Goal: Information Seeking & Learning: Learn about a topic

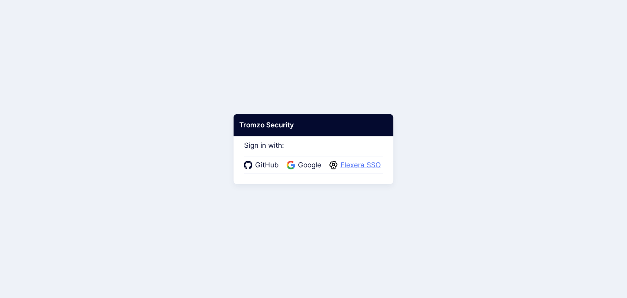
click at [372, 164] on span "Flexera SSO" at bounding box center [360, 165] width 45 height 11
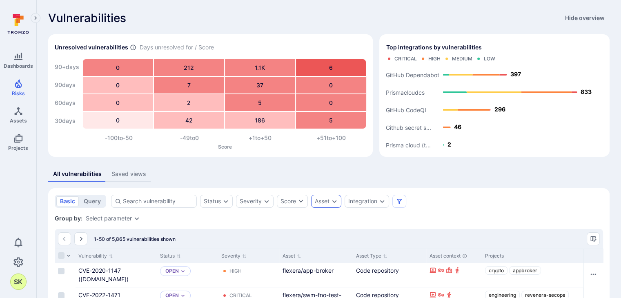
click at [328, 202] on div "Asset" at bounding box center [322, 201] width 15 height 7
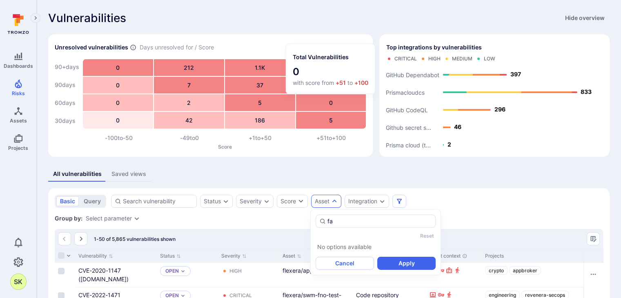
type input "f"
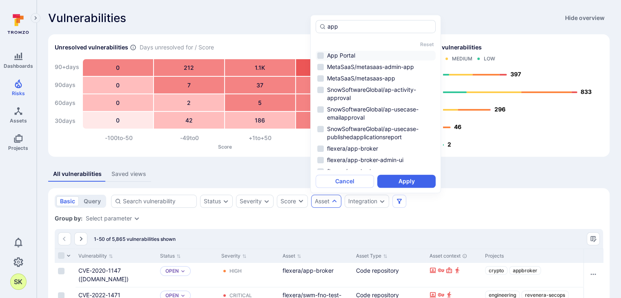
click at [322, 54] on li "App Portal" at bounding box center [376, 56] width 120 height 10
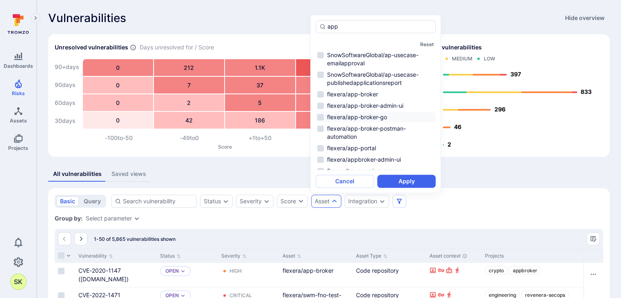
scroll to position [60, 0]
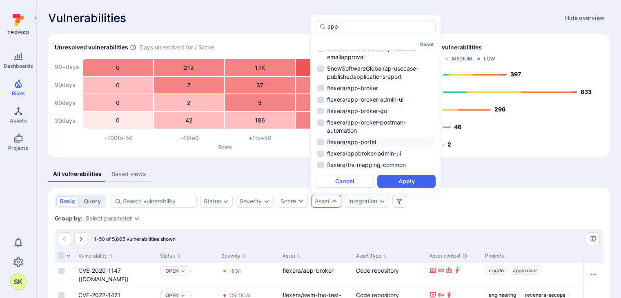
click at [318, 142] on li "flexera/app-portal" at bounding box center [376, 142] width 120 height 10
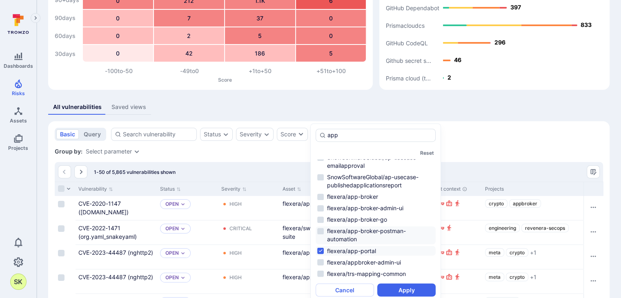
scroll to position [82, 0]
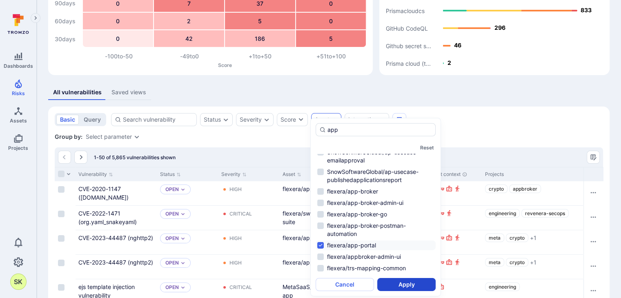
type input "app"
click at [402, 283] on button "Apply" at bounding box center [406, 284] width 58 height 13
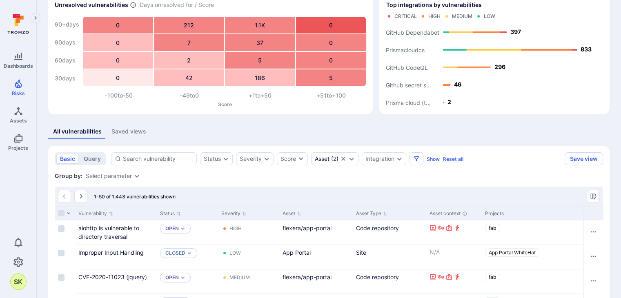
scroll to position [163, 0]
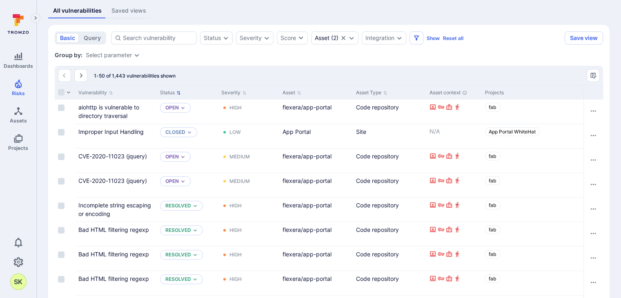
click at [178, 93] on icon "Sort by Status" at bounding box center [179, 93] width 4 height 4
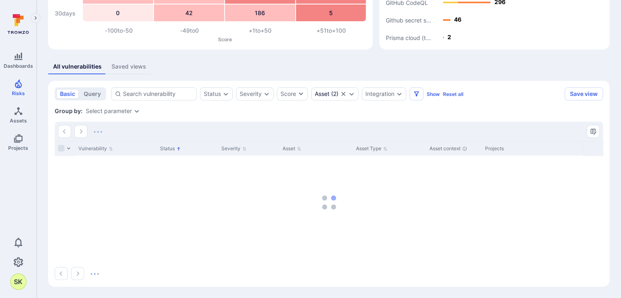
scroll to position [107, 0]
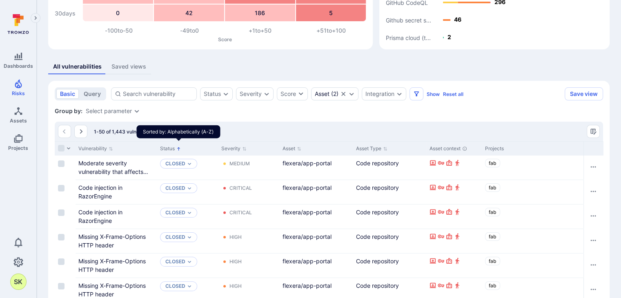
click at [180, 148] on icon "Sorted by: Alphabetically (A-Z)" at bounding box center [178, 149] width 4 height 4
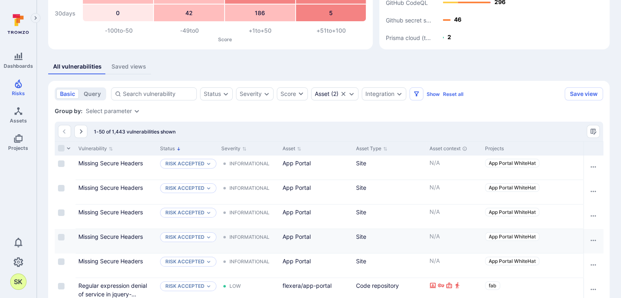
scroll to position [148, 0]
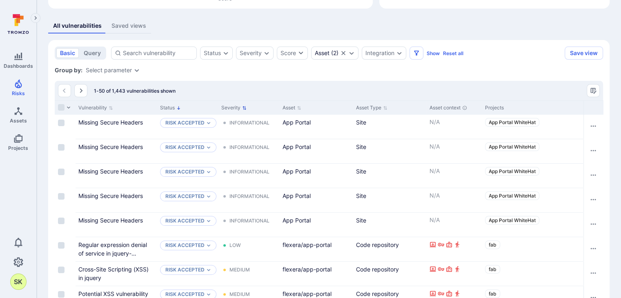
click at [245, 109] on icon "Sort by Severity" at bounding box center [244, 108] width 4 height 4
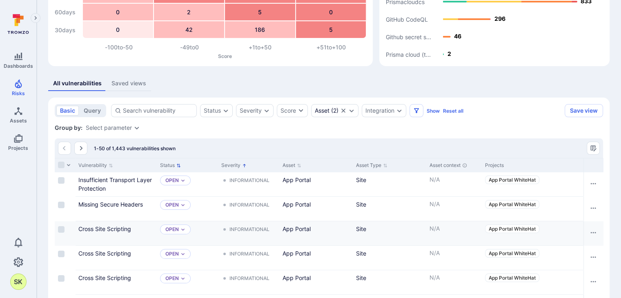
scroll to position [85, 0]
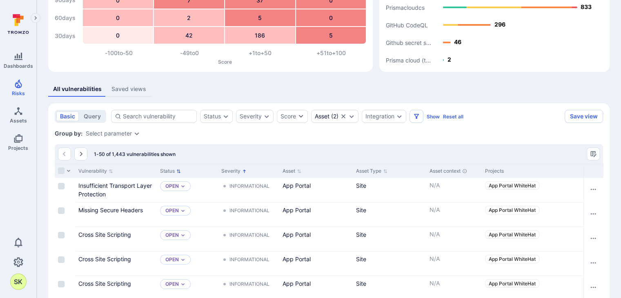
click at [244, 171] on icon "Sorted by: Low first" at bounding box center [244, 171] width 4 height 4
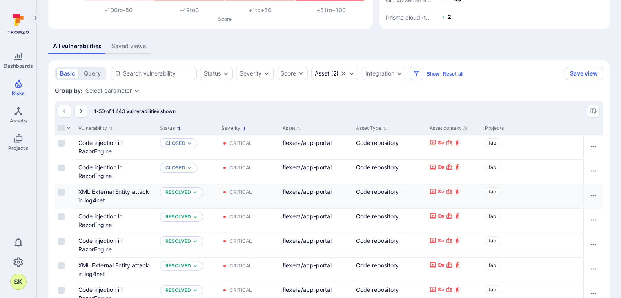
scroll to position [126, 0]
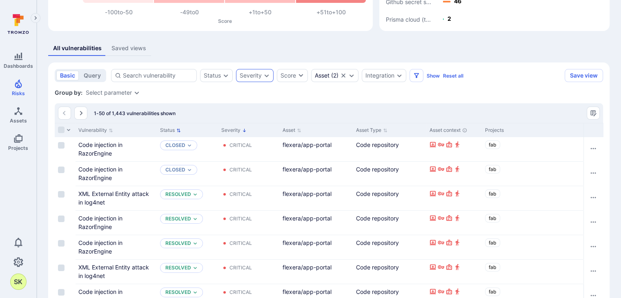
click at [262, 77] on div "Severity" at bounding box center [255, 75] width 38 height 13
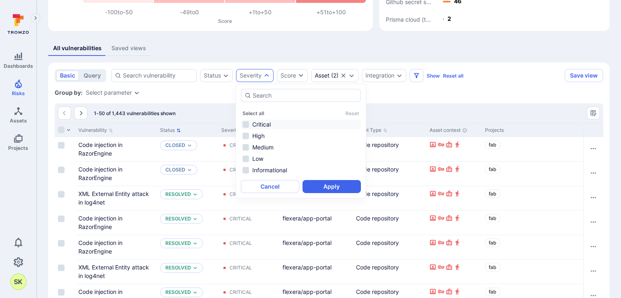
click at [260, 125] on li "Critical" at bounding box center [301, 125] width 120 height 10
click at [260, 137] on li "High" at bounding box center [301, 136] width 120 height 10
click at [263, 149] on li "Medium" at bounding box center [301, 147] width 120 height 10
click at [258, 159] on li "Low" at bounding box center [301, 159] width 120 height 10
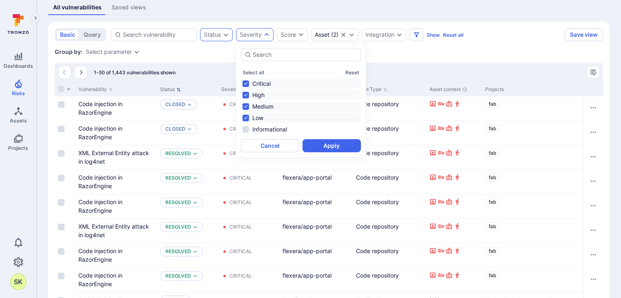
click at [223, 38] on div "Status" at bounding box center [216, 34] width 33 height 13
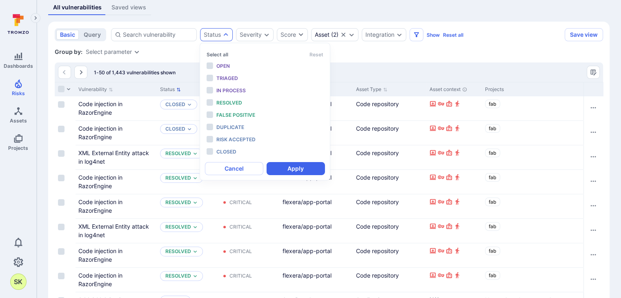
scroll to position [7, 0]
click at [247, 30] on div "Severity" at bounding box center [255, 34] width 38 height 13
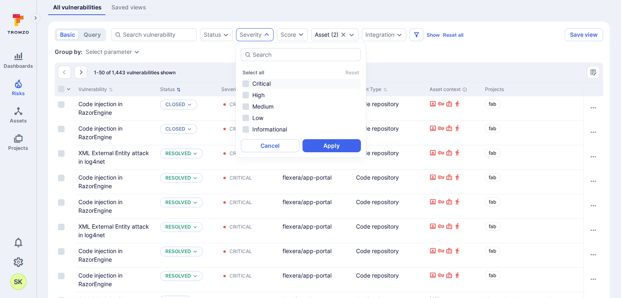
click at [247, 85] on li "Critical" at bounding box center [301, 84] width 120 height 10
click at [247, 92] on li "High" at bounding box center [301, 95] width 120 height 10
click at [251, 104] on li "Medium" at bounding box center [301, 107] width 120 height 10
click at [254, 115] on li "Low" at bounding box center [301, 118] width 120 height 10
click at [324, 144] on button "Apply" at bounding box center [332, 145] width 58 height 13
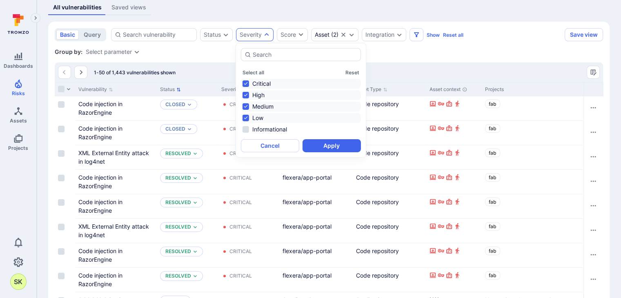
scroll to position [107, 0]
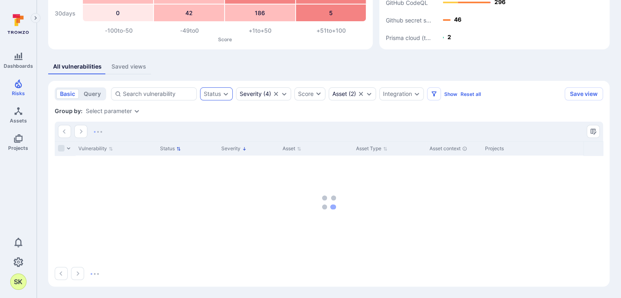
click at [225, 92] on icon "Expand dropdown" at bounding box center [225, 94] width 7 height 7
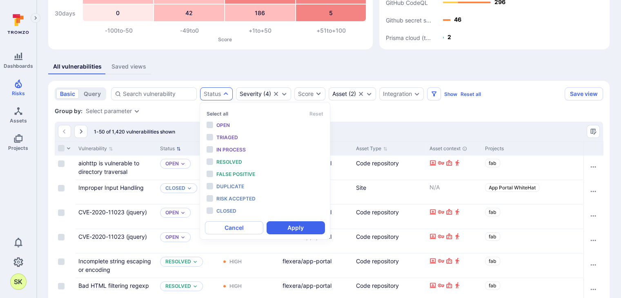
scroll to position [7, 0]
click at [222, 124] on span "Open" at bounding box center [222, 125] width 13 height 6
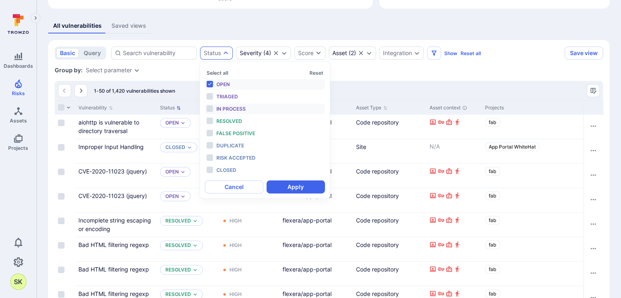
click at [225, 109] on span "In process" at bounding box center [230, 109] width 29 height 6
click at [225, 91] on li "Triaged" at bounding box center [265, 96] width 120 height 11
click at [292, 185] on button "Apply" at bounding box center [296, 186] width 58 height 13
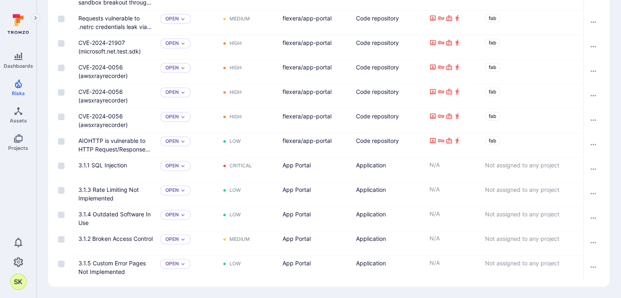
scroll to position [1212, 0]
click at [522, 162] on span "Not assigned to any project" at bounding box center [522, 165] width 74 height 7
